Goal: Transaction & Acquisition: Subscribe to service/newsletter

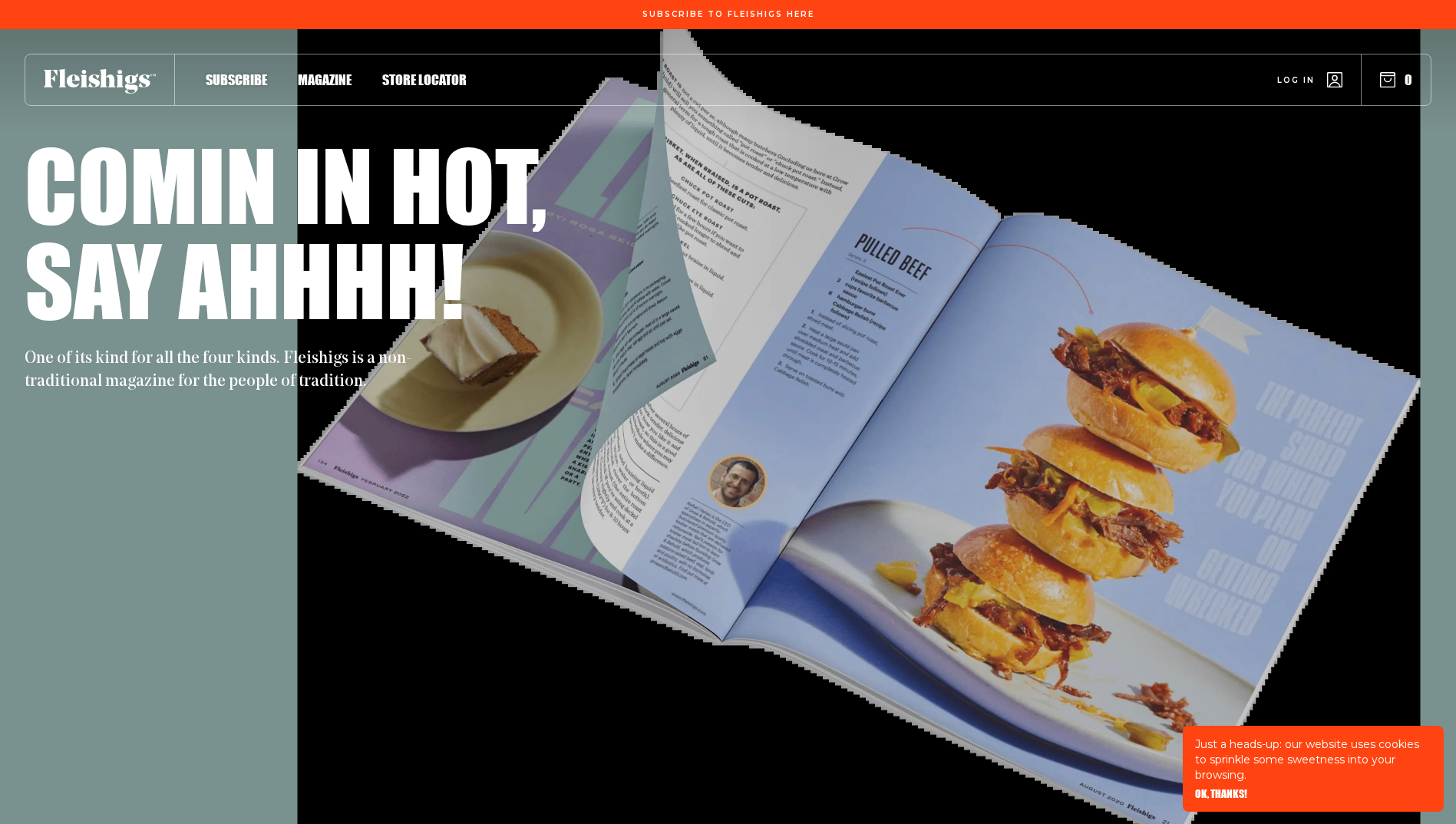
click at [1309, 74] on span "Log in" at bounding box center [1296, 68] width 38 height 12
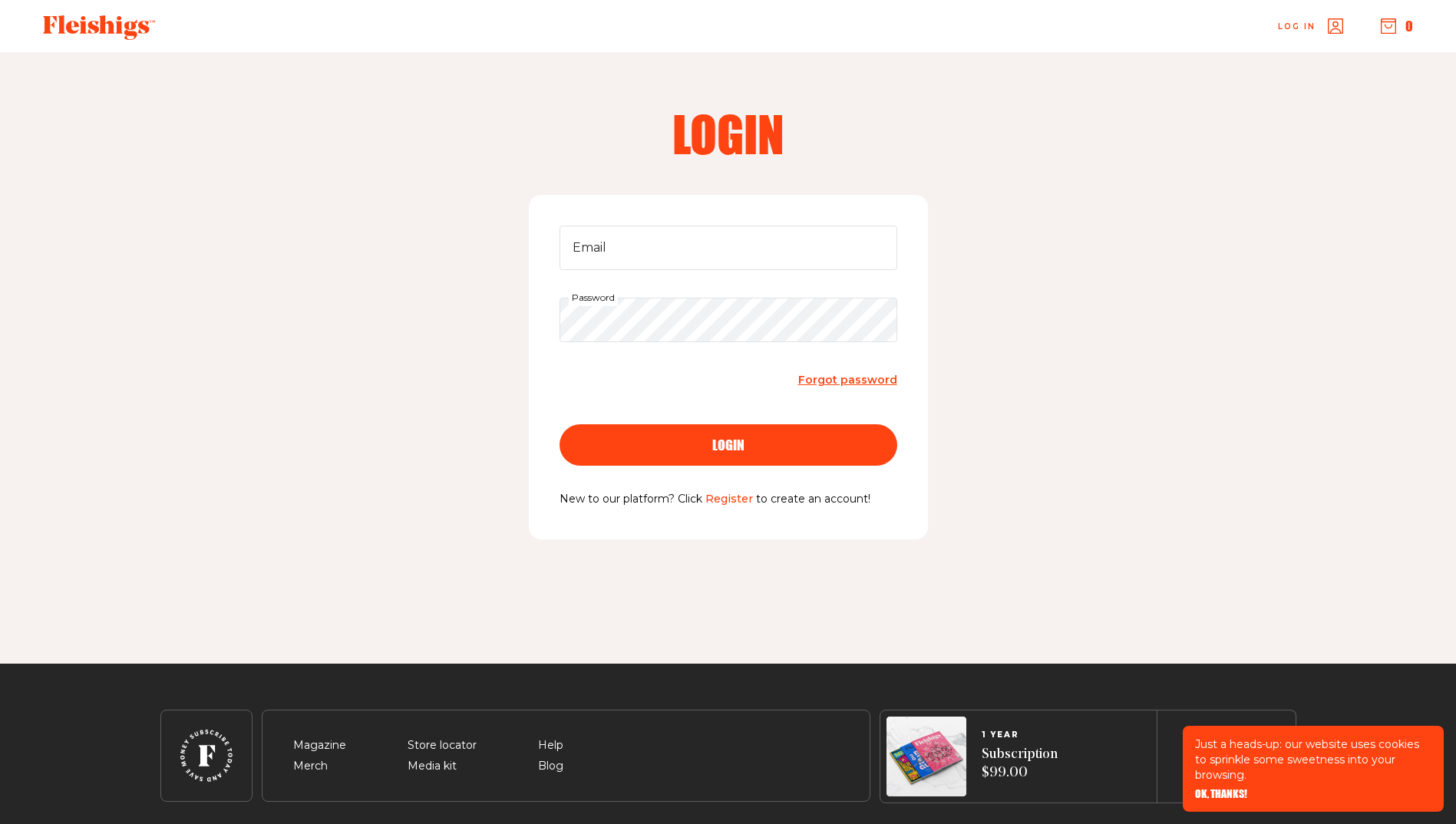
click at [738, 505] on link "Register" at bounding box center [729, 499] width 48 height 14
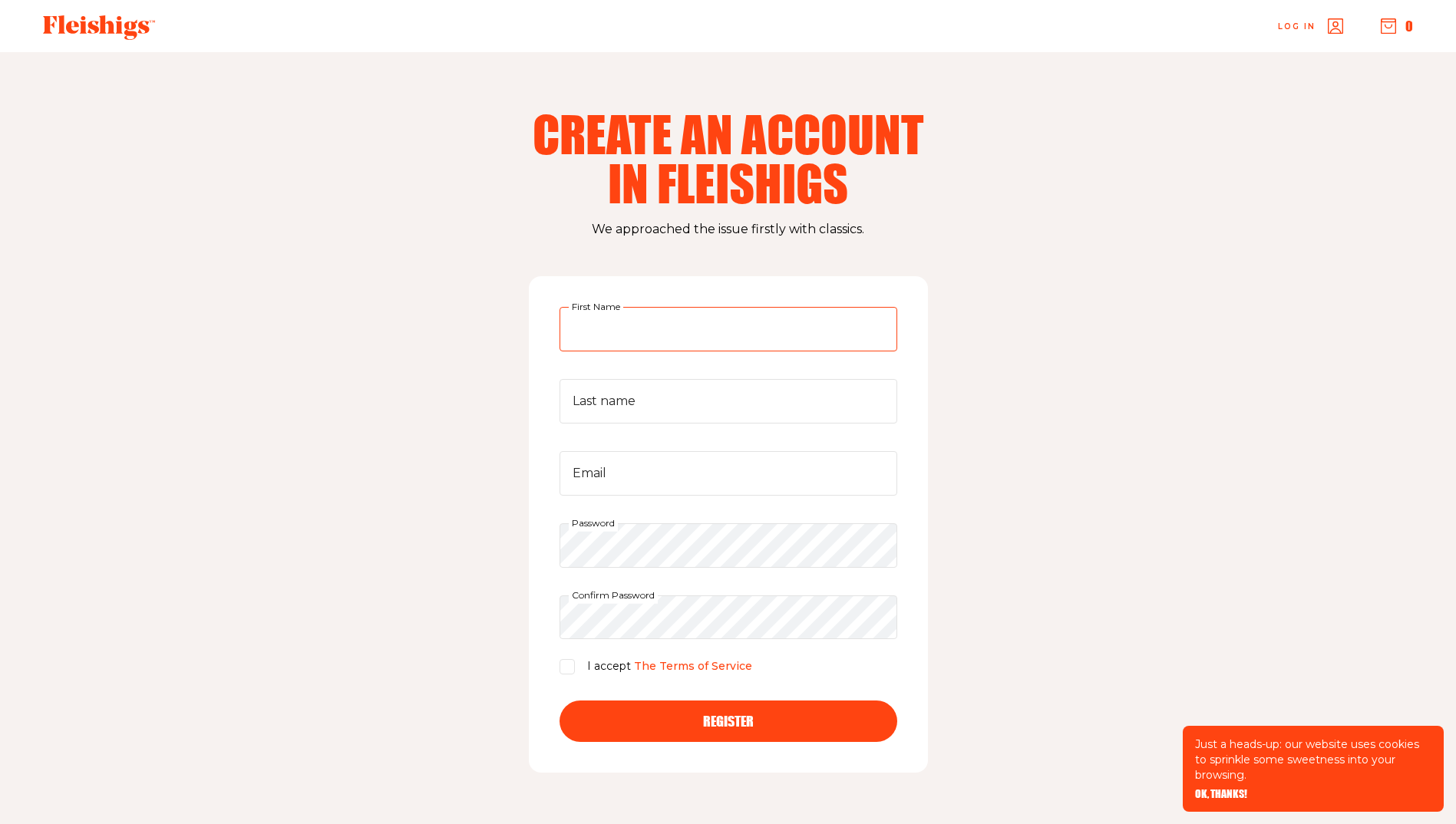
click at [675, 329] on input "First Name" at bounding box center [729, 329] width 338 height 45
type input "[PERSON_NAME]"
click at [639, 473] on input "Email" at bounding box center [729, 473] width 338 height 45
type input "[EMAIL_ADDRESS][DOMAIN_NAME]"
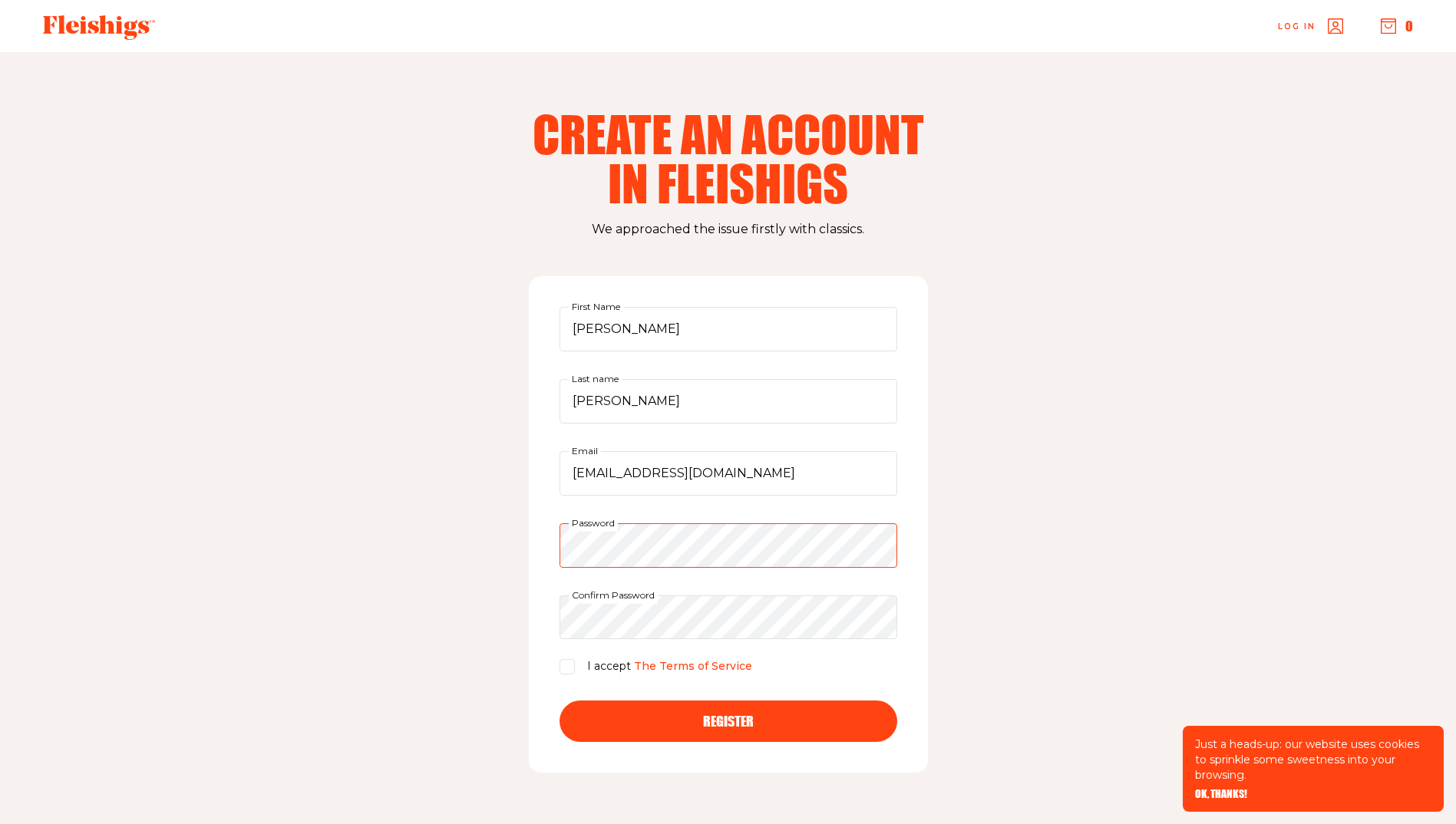
click at [263, 488] on div "Create an account in fleishigs We approached the issue firstly with classics. […" at bounding box center [728, 449] width 1228 height 794
click at [565, 671] on input "I accept The Terms of Service" at bounding box center [568, 667] width 16 height 16
checkbox input "true"
click at [678, 730] on button "Register" at bounding box center [729, 721] width 338 height 41
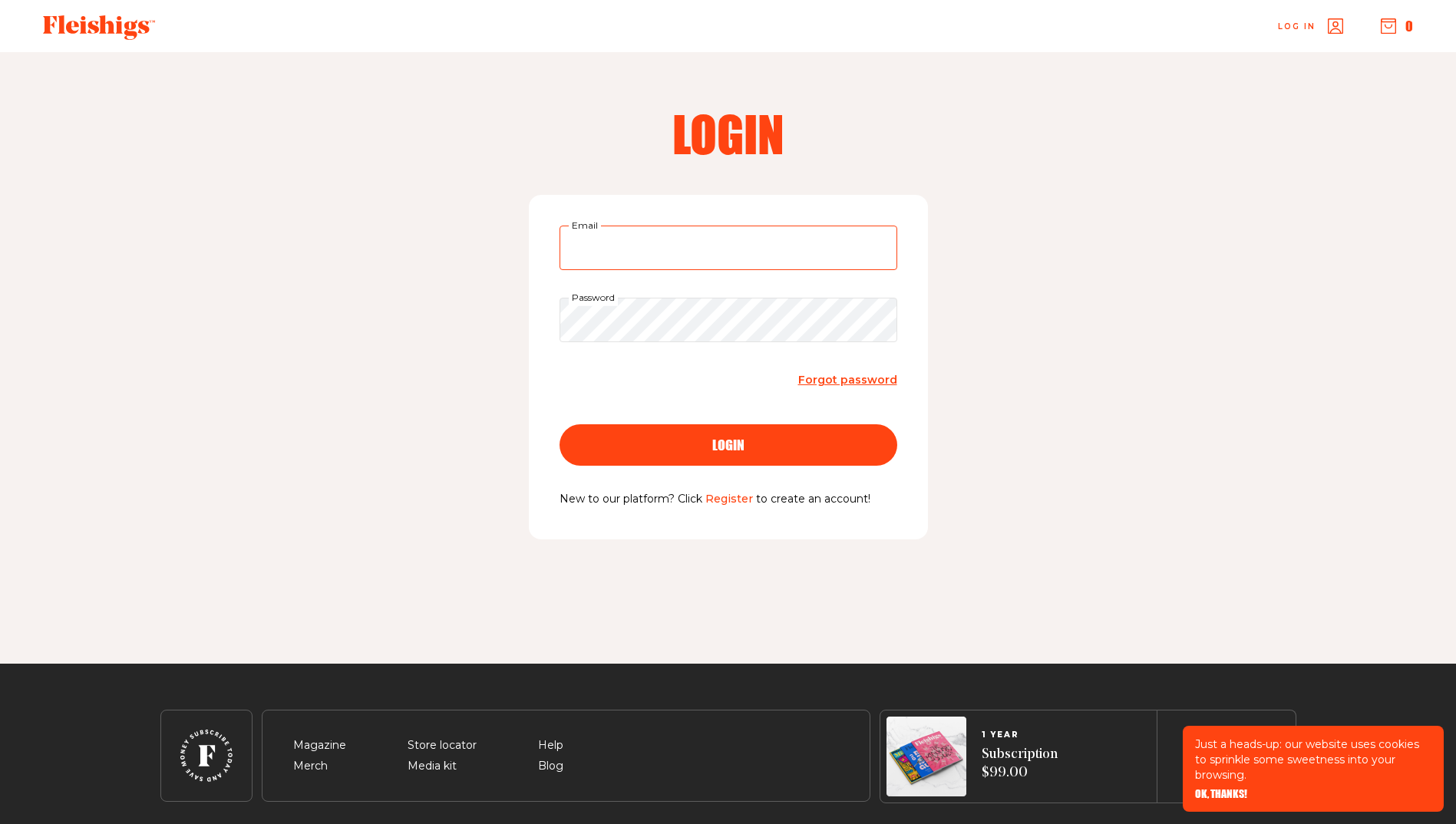
type input "[EMAIL_ADDRESS][DOMAIN_NAME]"
click at [647, 441] on div "login" at bounding box center [728, 445] width 276 height 14
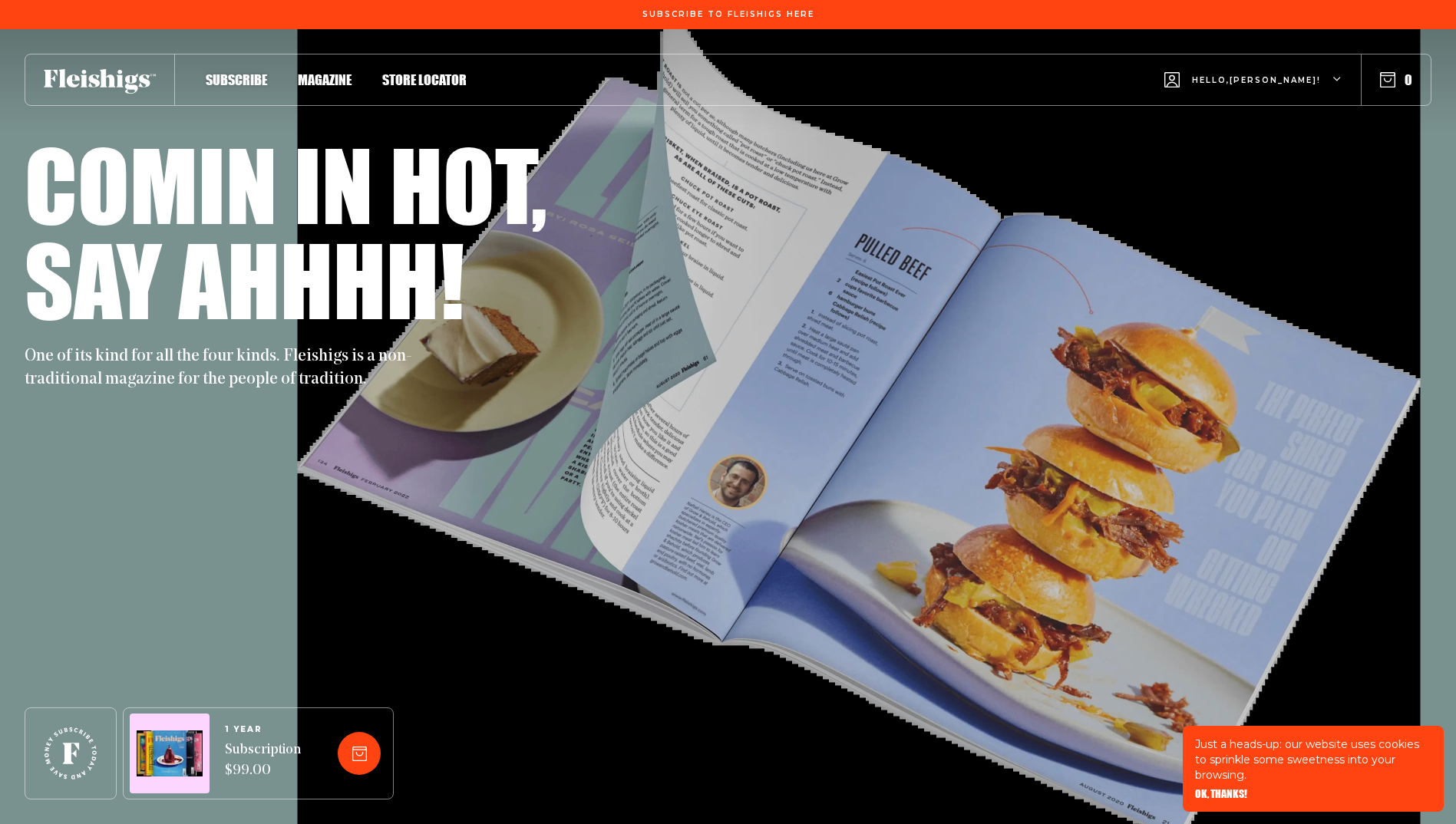
click at [308, 299] on h1 "Say ahhhh!" at bounding box center [244, 279] width 440 height 95
drag, startPoint x: 456, startPoint y: 336, endPoint x: 571, endPoint y: 359, distance: 117.3
click at [457, 336] on div "One of its kind for all the four kinds. Fleishigs is a non-traditional magazine…" at bounding box center [728, 359] width 1407 height 64
click at [596, 358] on div "One of its kind for all the four kinds. Fleishigs is a non-traditional magazine…" at bounding box center [728, 359] width 1407 height 64
click at [811, 419] on div "Comin in hot, Say ahhhh! One of its kind for all the four kinds. Fleishigs is a…" at bounding box center [728, 426] width 1407 height 795
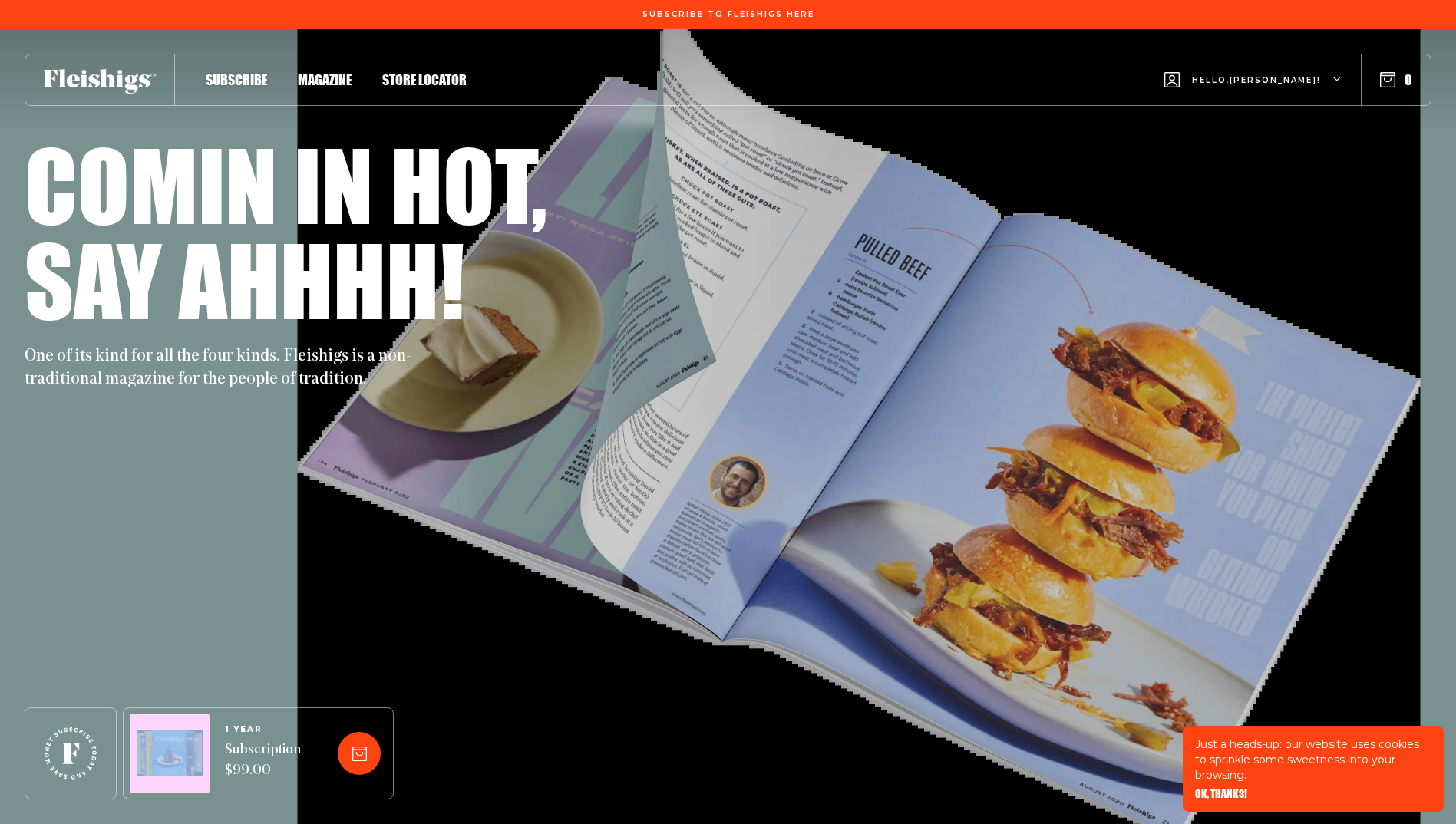
click at [811, 419] on div "Comin in hot, Say ahhhh! One of its kind for all the four kinds. Fleishigs is a…" at bounding box center [728, 426] width 1407 height 795
click at [332, 72] on span "Magazine" at bounding box center [325, 64] width 54 height 17
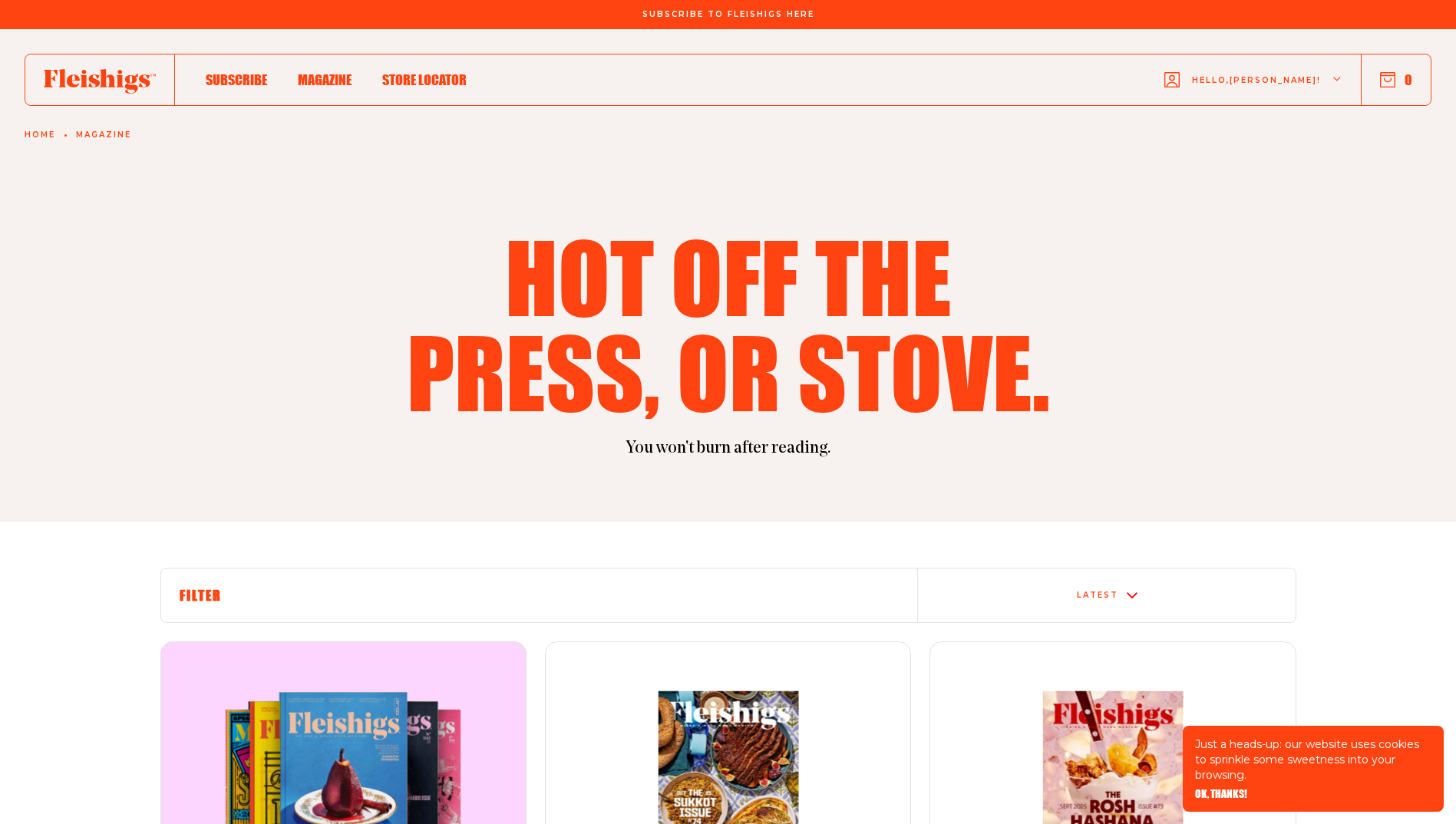
drag, startPoint x: 294, startPoint y: 88, endPoint x: 303, endPoint y: 81, distance: 11.4
click at [299, 85] on div "Subscribe Magazine Store locator Hello, michelle ! 0" at bounding box center [728, 80] width 1407 height 52
click at [303, 72] on span "Magazine" at bounding box center [325, 64] width 54 height 17
click at [311, 72] on span "Magazine" at bounding box center [325, 64] width 54 height 17
click at [322, 72] on span "Magazine" at bounding box center [325, 64] width 54 height 17
